Goal: Task Accomplishment & Management: Manage account settings

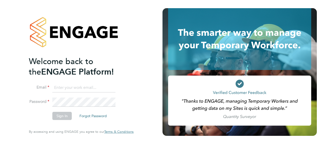
type input "[EMAIL_ADDRESS][DOMAIN_NAME]"
click at [67, 115] on button "Sign In" at bounding box center [61, 116] width 19 height 8
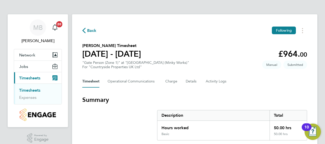
click at [293, 108] on section "Summary Description Total Hours worked 50.00 hrs Basic 50.00 hrs" at bounding box center [194, 118] width 225 height 45
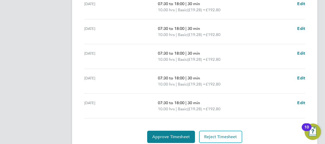
scroll to position [174, 0]
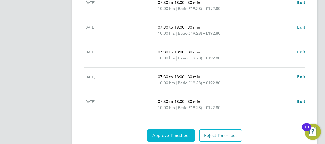
click at [177, 135] on span "Approve Timesheet" at bounding box center [171, 135] width 38 height 5
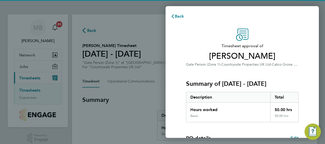
click at [297, 52] on span "Yemane Kibreab" at bounding box center [242, 56] width 112 height 10
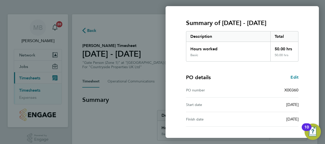
scroll to position [100, 0]
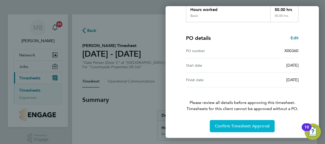
click at [245, 124] on span "Confirm Timesheet Approval" at bounding box center [242, 126] width 55 height 5
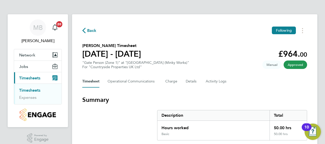
click at [34, 90] on link "Timesheets" at bounding box center [29, 90] width 21 height 5
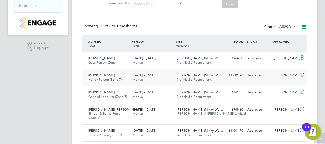
click at [303, 74] on icon at bounding box center [301, 75] width 6 height 4
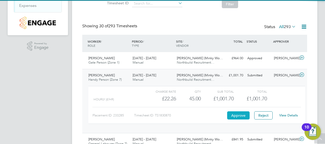
click at [243, 117] on button "Approve" at bounding box center [238, 115] width 22 height 8
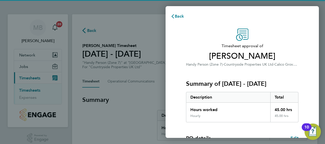
click at [243, 117] on div "Hourly" at bounding box center [228, 118] width 84 height 8
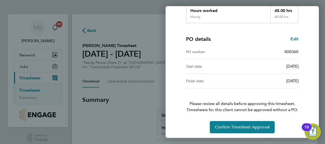
scroll to position [100, 0]
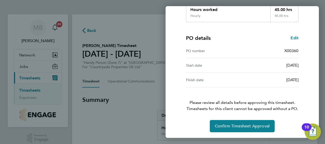
click at [243, 117] on div "Timesheet approval of Paul Wilson Handy Person (Zone 7) · Countryside Propertie…" at bounding box center [242, 31] width 125 height 204
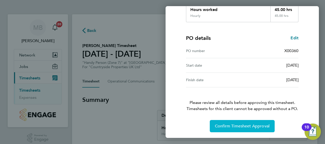
click at [244, 125] on span "Confirm Timesheet Approval" at bounding box center [242, 126] width 55 height 5
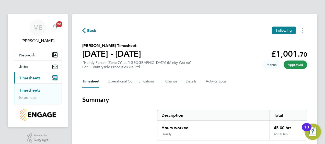
click at [23, 90] on link "Timesheets" at bounding box center [29, 90] width 21 height 5
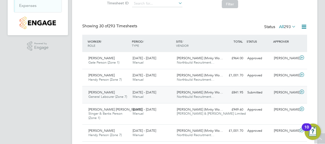
click at [301, 91] on icon at bounding box center [301, 92] width 6 height 4
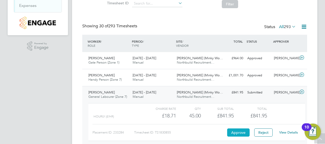
click at [232, 130] on button "Approve" at bounding box center [238, 132] width 22 height 8
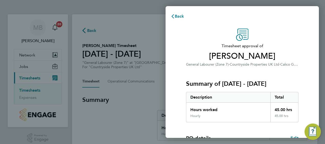
click at [277, 80] on h3 "Summary of 22 - 28 Sep 2025" at bounding box center [242, 84] width 112 height 8
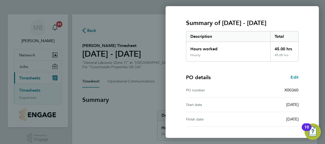
scroll to position [100, 0]
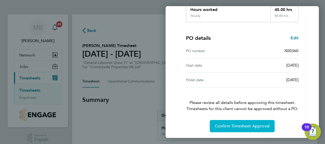
click at [252, 124] on span "Confirm Timesheet Approval" at bounding box center [242, 126] width 55 height 5
